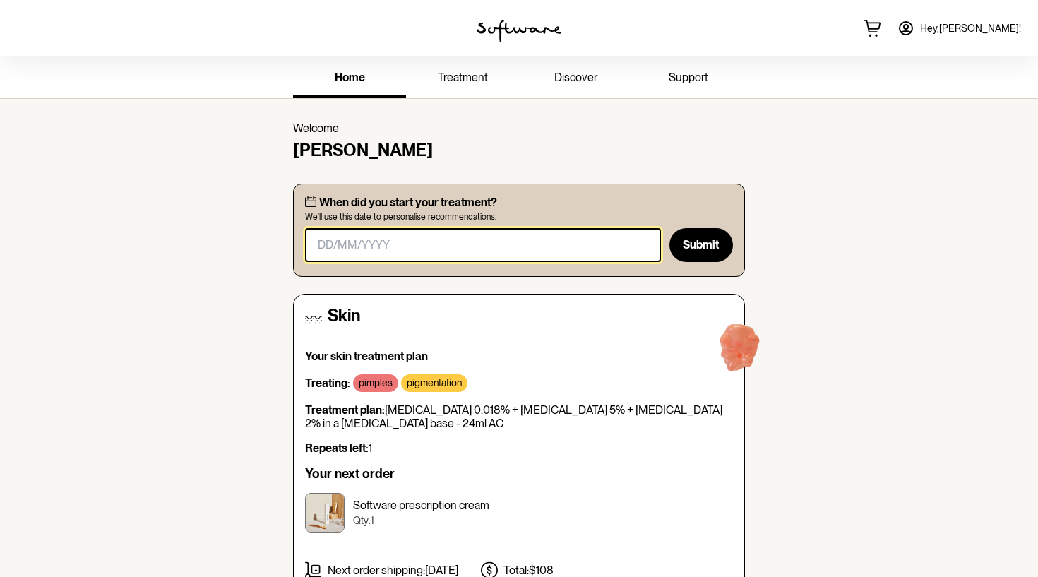
click at [576, 256] on input "masked-date" at bounding box center [483, 245] width 356 height 34
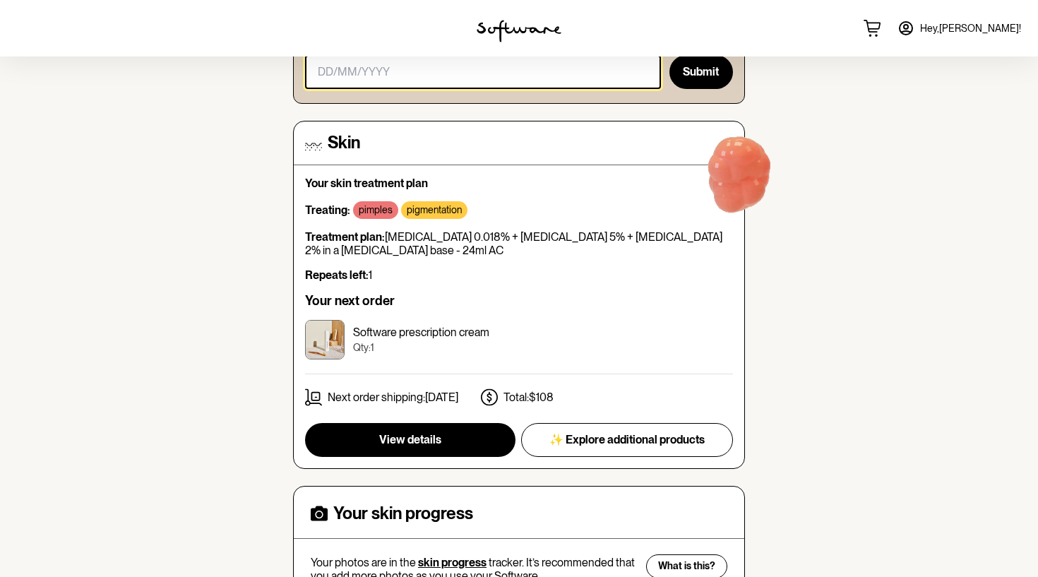
scroll to position [161, 0]
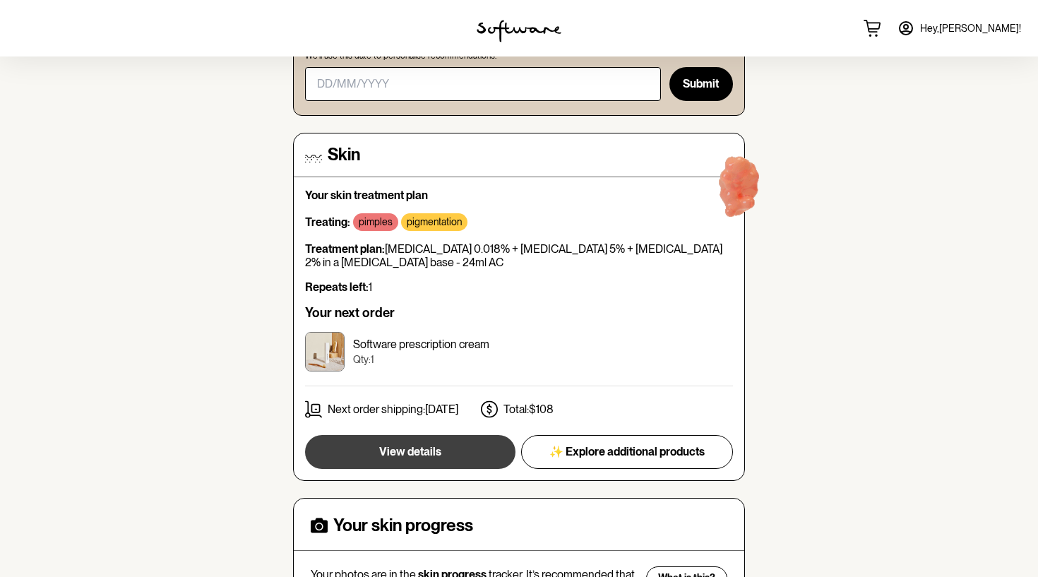
click at [445, 460] on button "View details" at bounding box center [410, 452] width 210 height 34
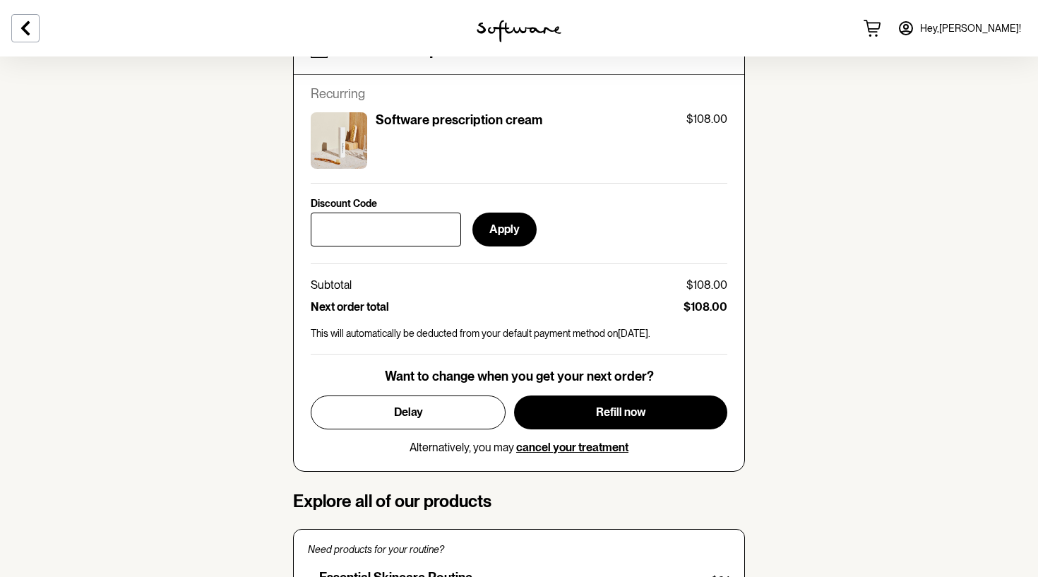
scroll to position [669, 0]
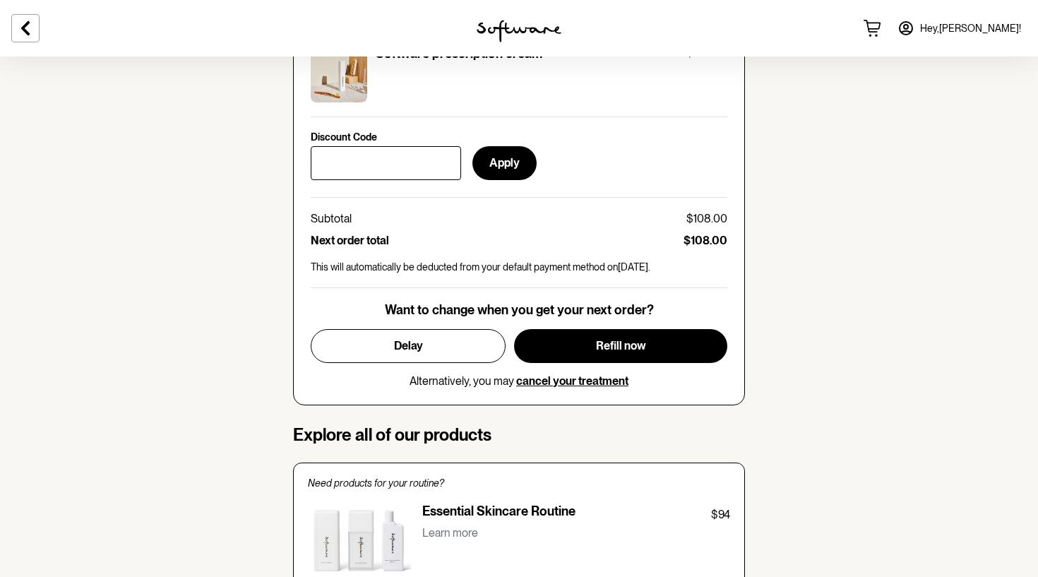
drag, startPoint x: 410, startPoint y: 322, endPoint x: 448, endPoint y: 410, distance: 95.9
click at [448, 410] on div "Your personalised skin treatment Treating: pimples pigmentation Treatment plan:…" at bounding box center [519, 271] width 452 height 1614
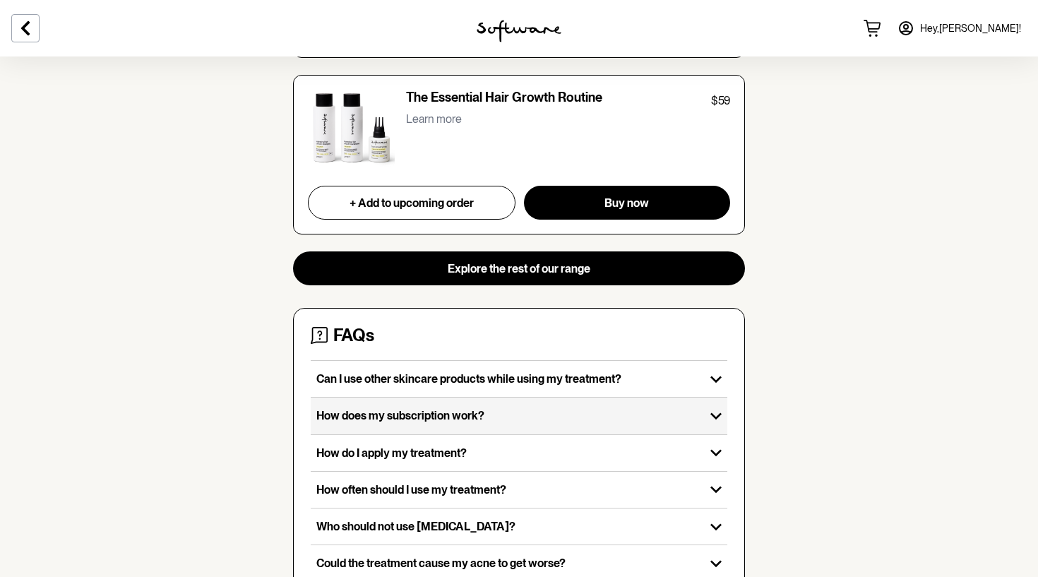
scroll to position [1463, 0]
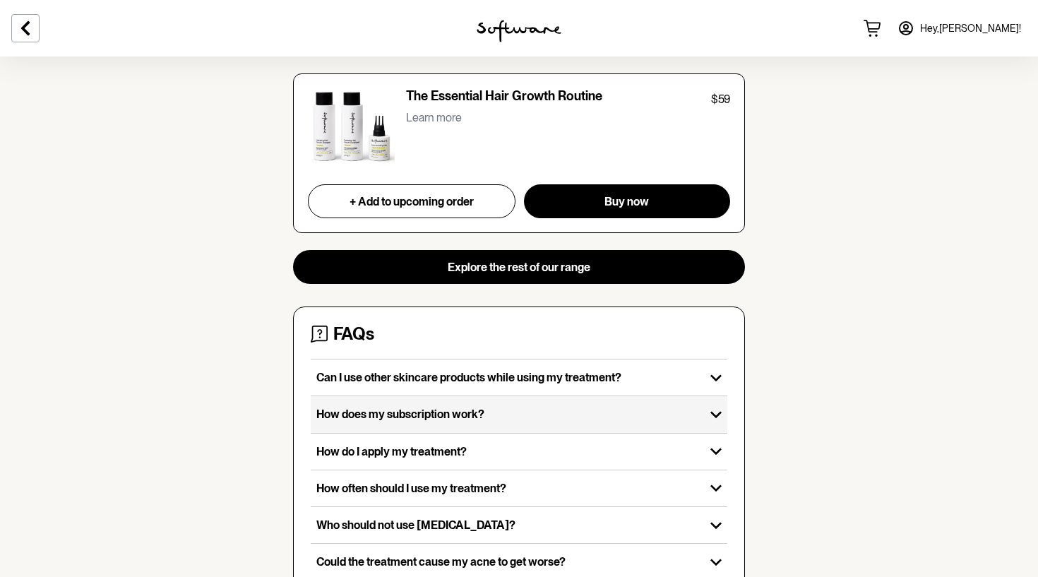
click at [448, 402] on div "How does my subscription work?" at bounding box center [508, 414] width 394 height 36
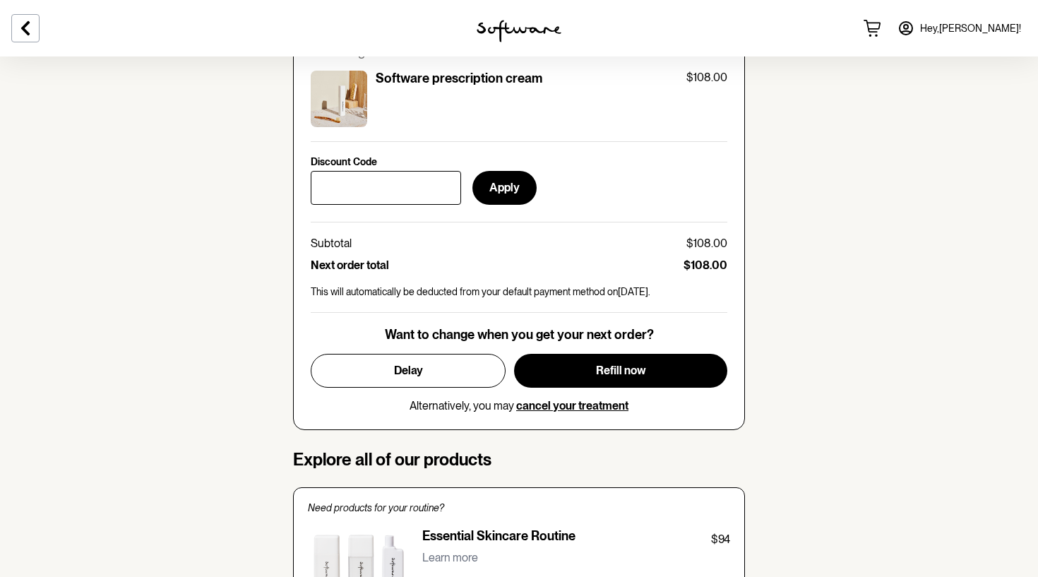
scroll to position [581, 0]
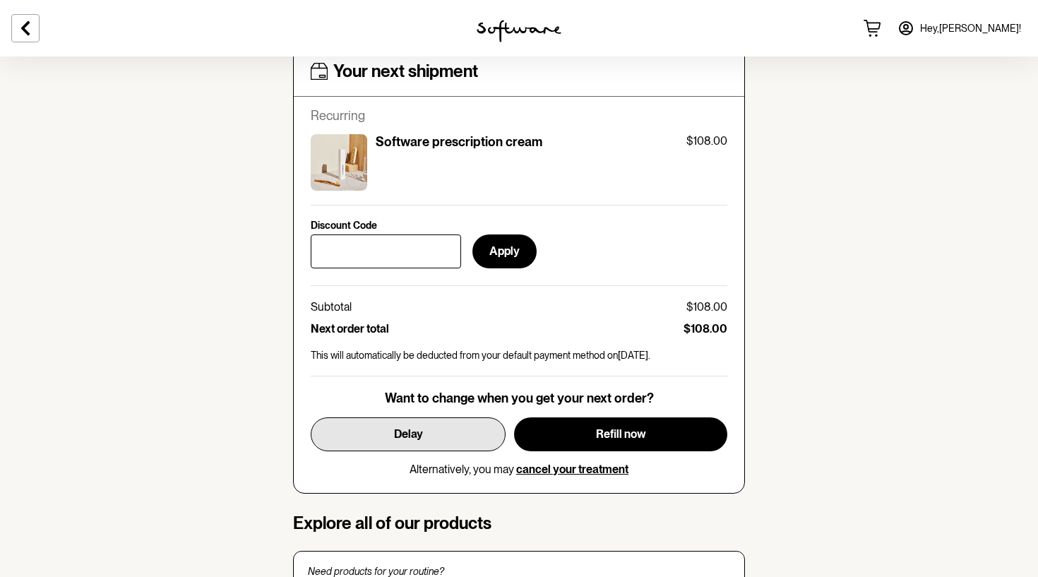
click at [437, 417] on button "Delay" at bounding box center [408, 434] width 195 height 34
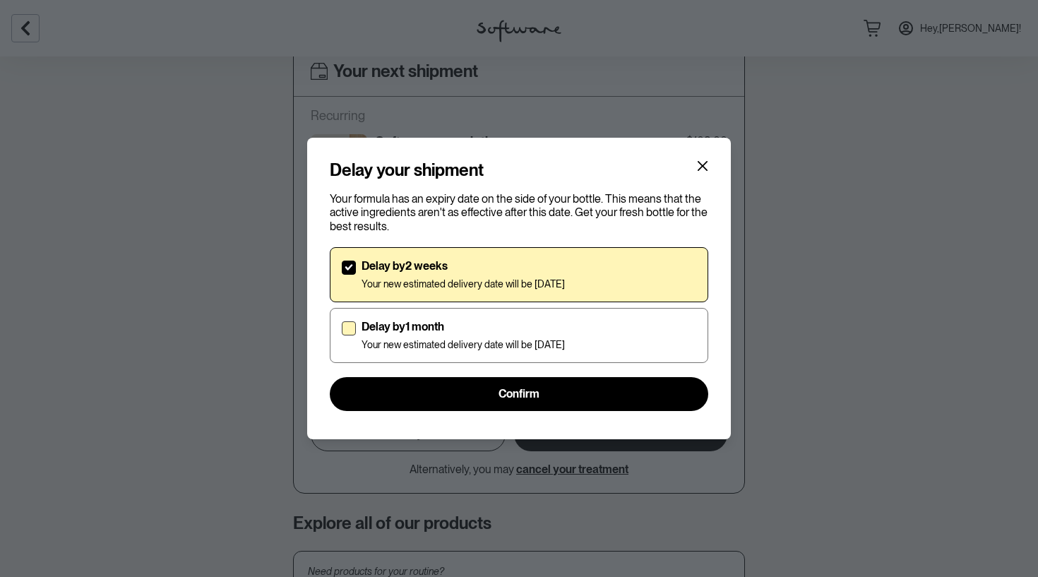
click at [493, 323] on p "Delay by 1 month" at bounding box center [462, 326] width 203 height 13
click at [342, 335] on input "Delay by 1 month Your new estimated delivery date will be [DATE]" at bounding box center [341, 335] width 1 height 1
checkbox input "true"
checkbox input "false"
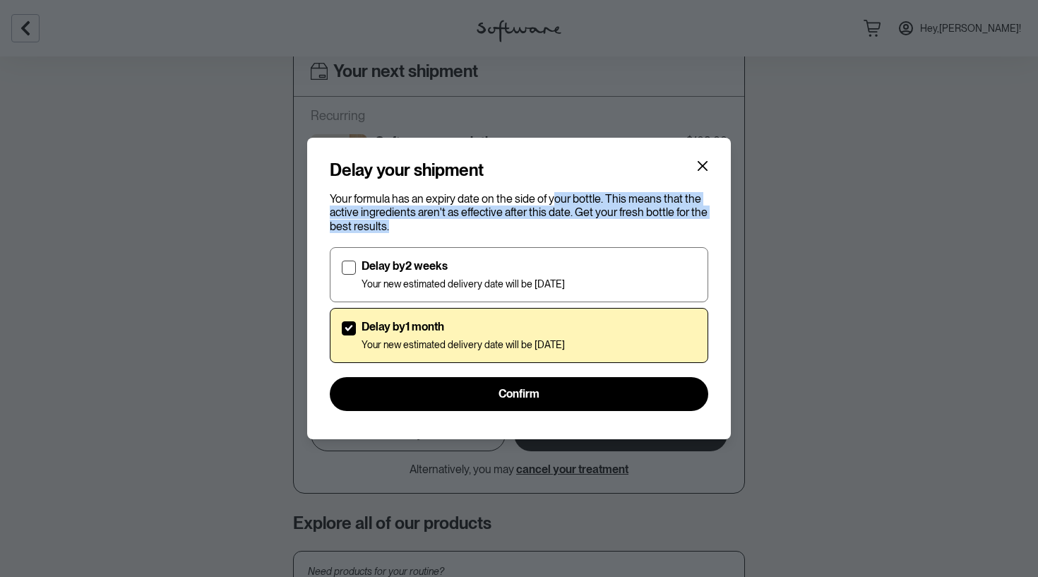
drag, startPoint x: 553, startPoint y: 201, endPoint x: 558, endPoint y: 225, distance: 23.8
click at [558, 225] on p "Your formula has an expiry date on the side of your bottle. This means that the…" at bounding box center [519, 212] width 378 height 41
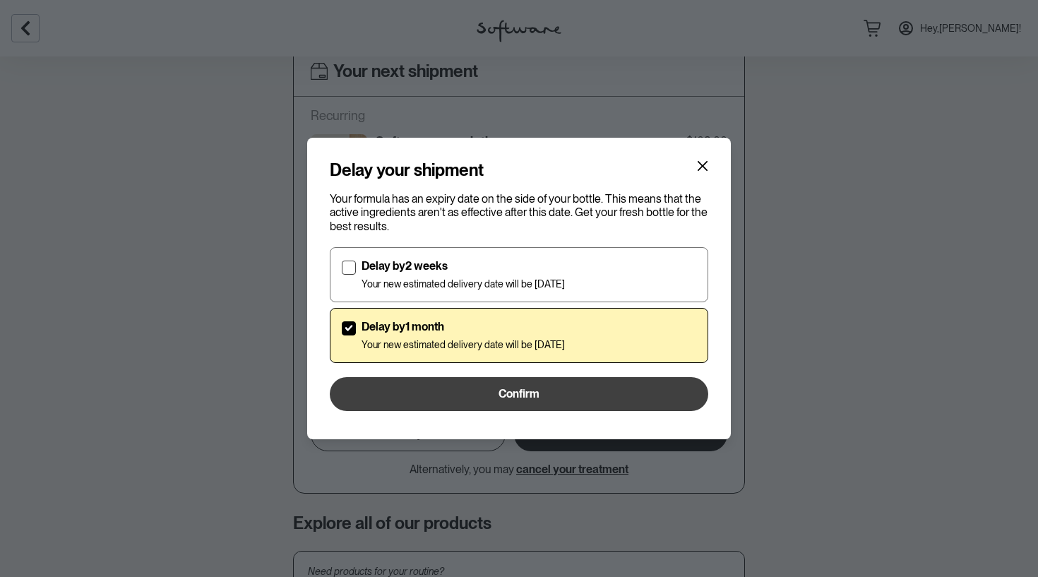
click at [521, 396] on span "Confirm" at bounding box center [518, 393] width 41 height 13
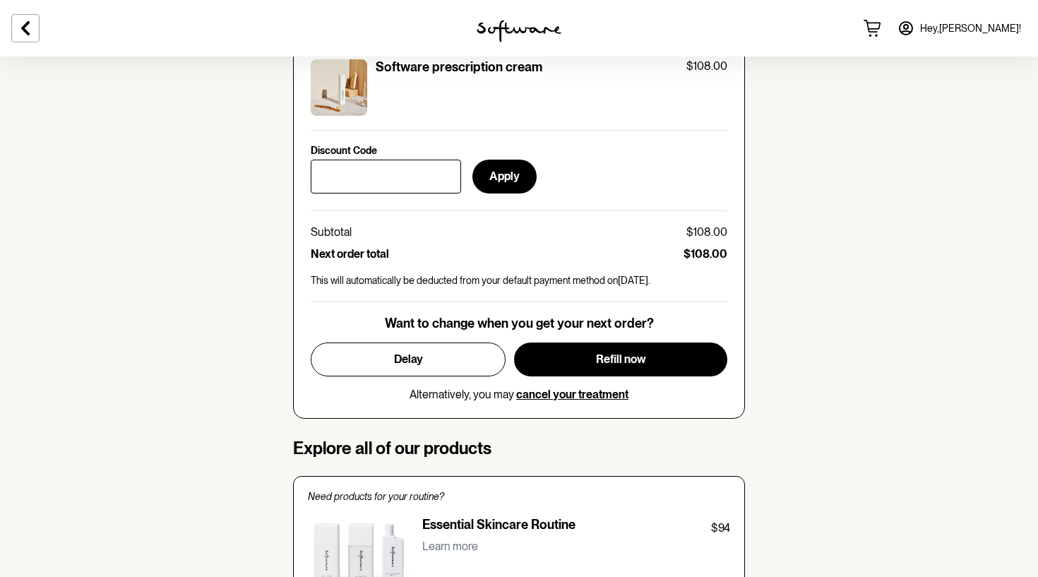
scroll to position [599, 0]
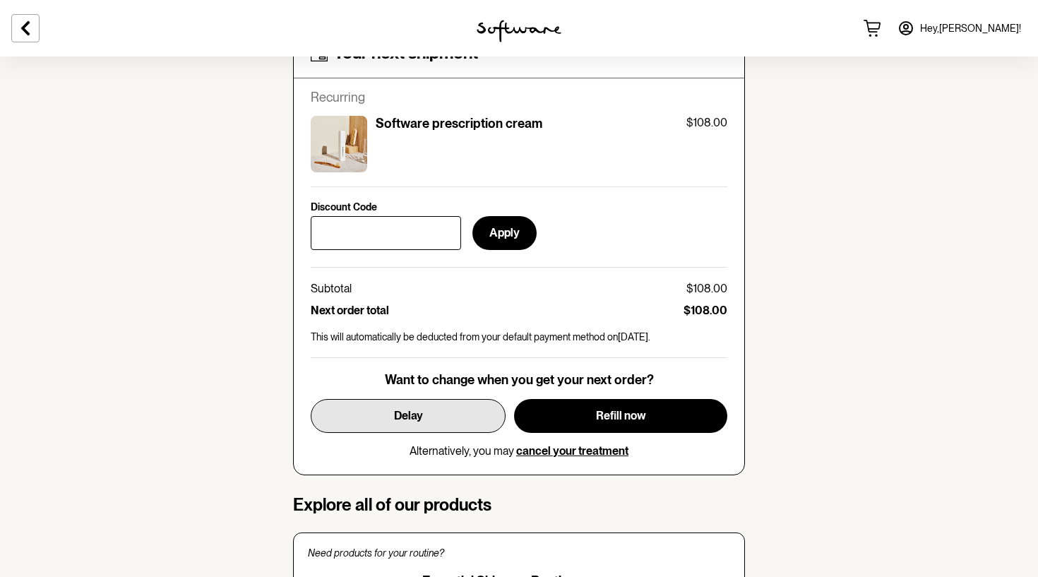
click at [464, 399] on button "Delay" at bounding box center [408, 416] width 195 height 34
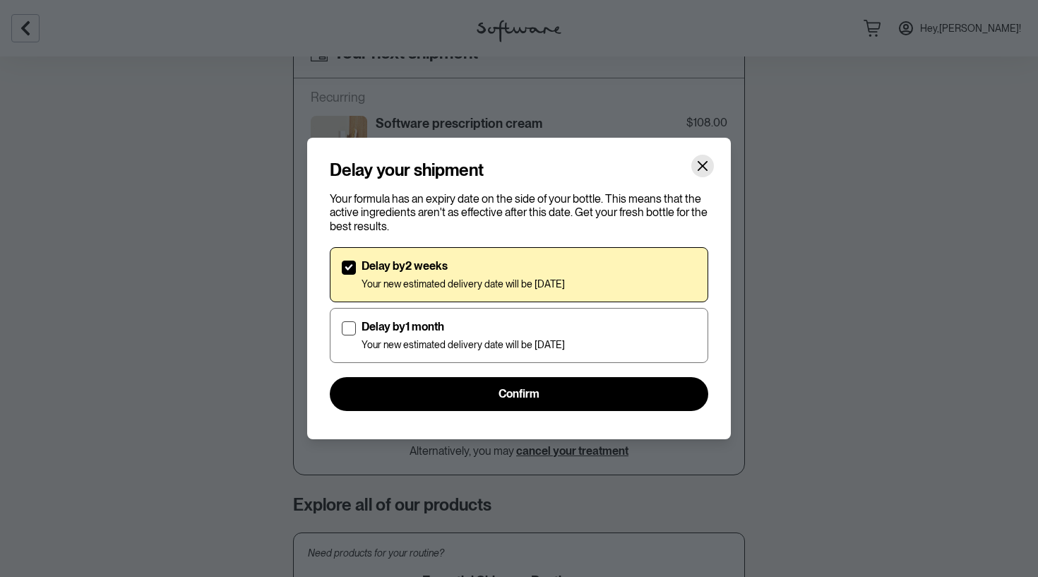
click at [698, 164] on icon "Close" at bounding box center [702, 165] width 11 height 11
